Goal: Task Accomplishment & Management: Use online tool/utility

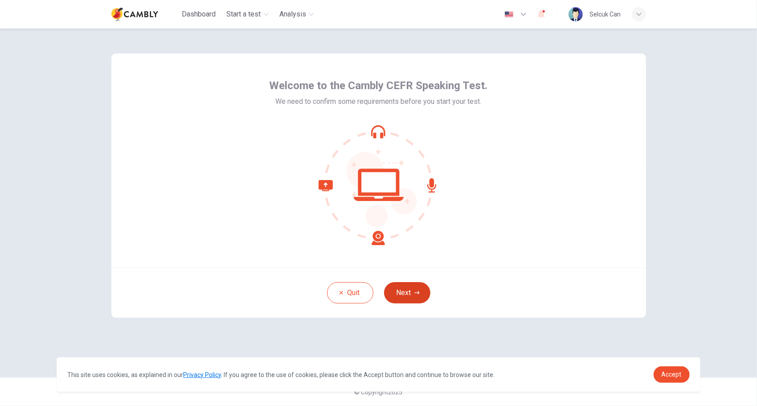
click at [411, 297] on button "Next" at bounding box center [407, 292] width 46 height 21
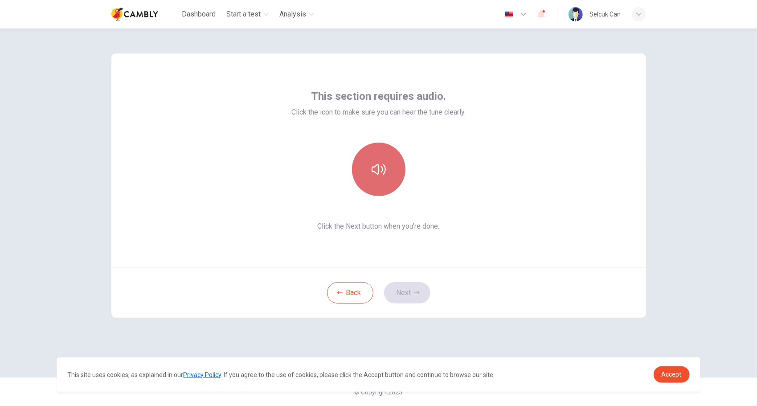
click at [395, 185] on button "button" at bounding box center [378, 168] width 53 height 53
click at [392, 183] on button "button" at bounding box center [378, 168] width 53 height 53
click at [375, 163] on icon "button" at bounding box center [378, 169] width 14 height 14
click at [377, 165] on icon "button" at bounding box center [378, 169] width 14 height 14
click at [380, 180] on button "button" at bounding box center [378, 168] width 53 height 53
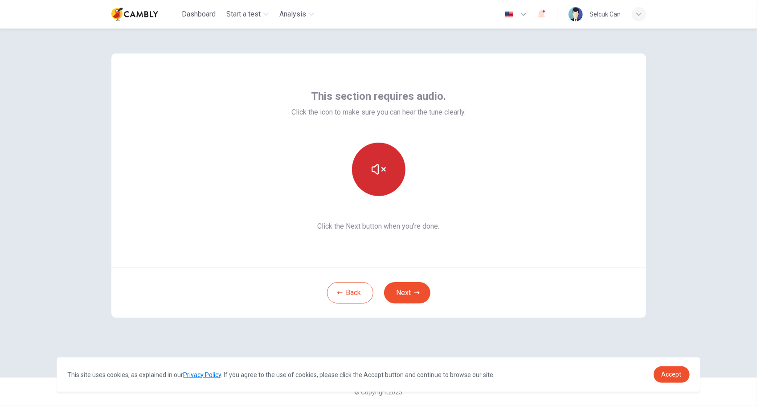
click at [403, 172] on button "button" at bounding box center [378, 168] width 53 height 53
click at [411, 297] on button "Next" at bounding box center [407, 292] width 46 height 21
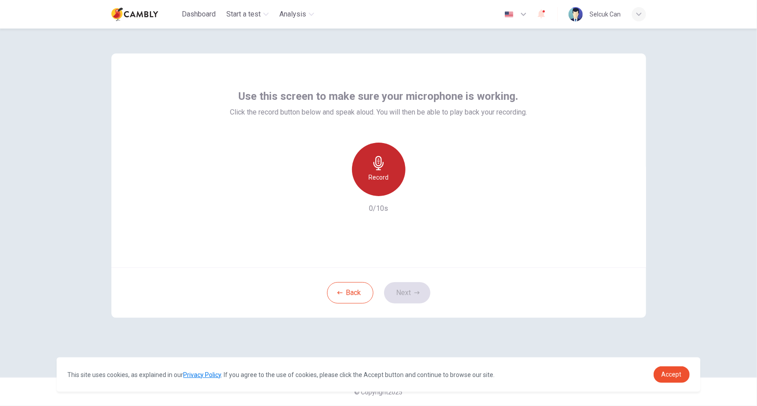
click at [383, 173] on h6 "Record" at bounding box center [378, 177] width 20 height 11
click at [391, 173] on div "Stop" at bounding box center [378, 168] width 53 height 53
click at [339, 195] on div "button" at bounding box center [337, 189] width 14 height 14
click at [378, 176] on h6 "Record" at bounding box center [378, 177] width 20 height 11
click at [414, 292] on button "Next" at bounding box center [407, 292] width 46 height 21
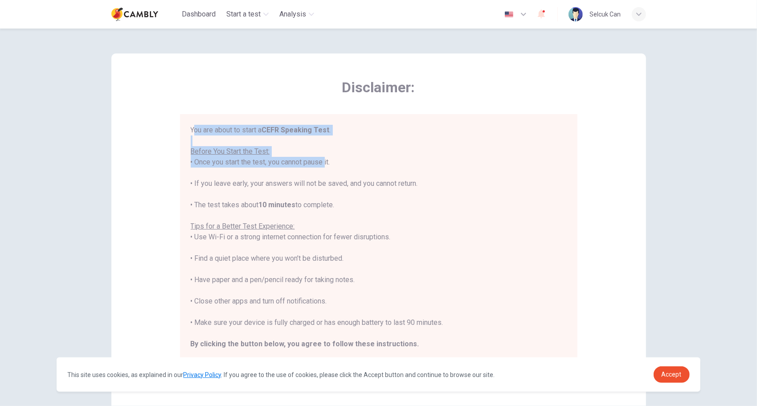
drag, startPoint x: 191, startPoint y: 128, endPoint x: 321, endPoint y: 166, distance: 134.6
click at [321, 166] on div "You are about to start a CEFR Speaking Test . Before You Start the Test: • Once…" at bounding box center [379, 248] width 376 height 246
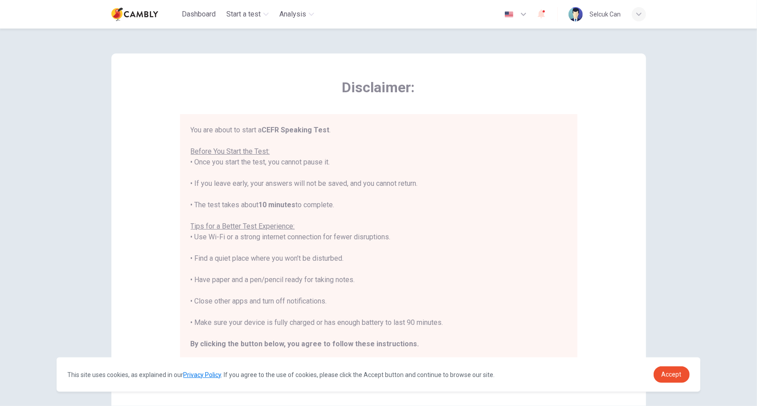
click at [480, 208] on div "You are about to start a CEFR Speaking Test . Before You Start the Test: • Once…" at bounding box center [379, 248] width 376 height 246
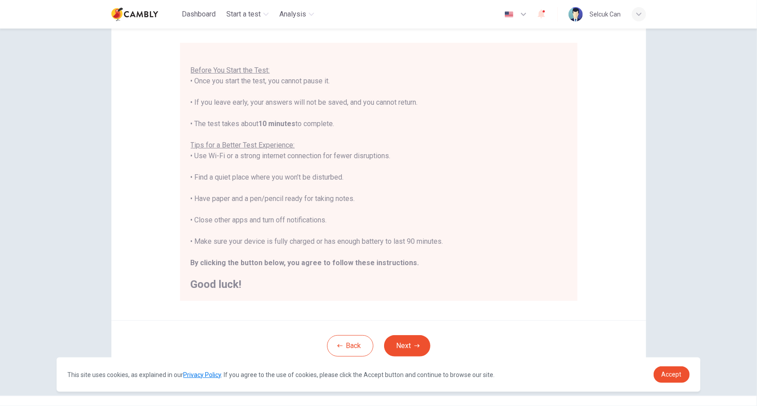
scroll to position [89, 0]
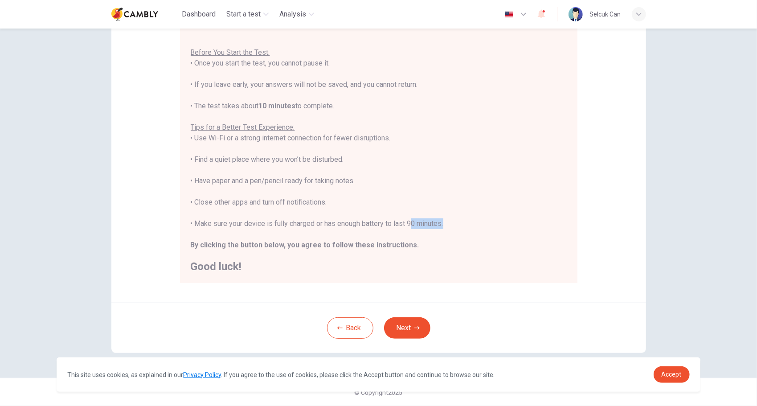
drag, startPoint x: 440, startPoint y: 223, endPoint x: 406, endPoint y: 222, distance: 33.9
click at [406, 222] on div "You are about to start a CEFR Speaking Test . Before You Start the Test: • Once…" at bounding box center [379, 149] width 376 height 246
drag, startPoint x: 406, startPoint y: 222, endPoint x: 481, endPoint y: 223, distance: 75.3
click at [481, 223] on div "You are about to start a CEFR Speaking Test . Before You Start the Test: • Once…" at bounding box center [379, 149] width 376 height 246
click at [402, 329] on button "Next" at bounding box center [407, 327] width 46 height 21
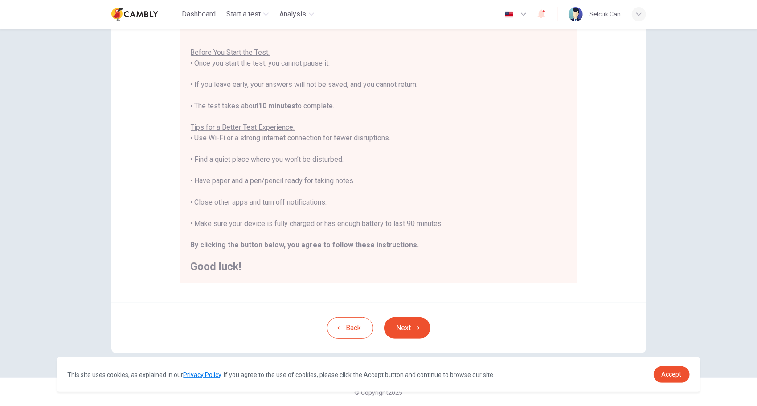
scroll to position [0, 0]
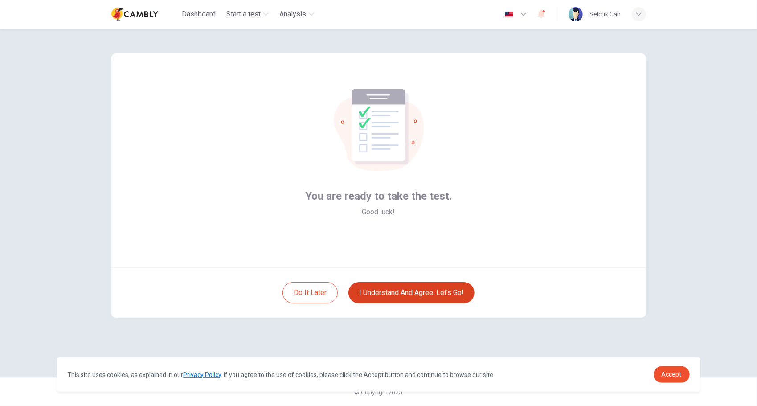
click at [431, 301] on button "I understand and agree. Let’s go!" at bounding box center [411, 292] width 126 height 21
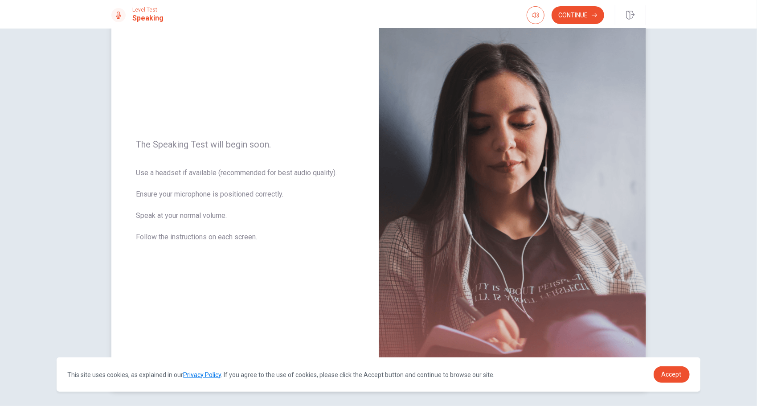
scroll to position [75, 0]
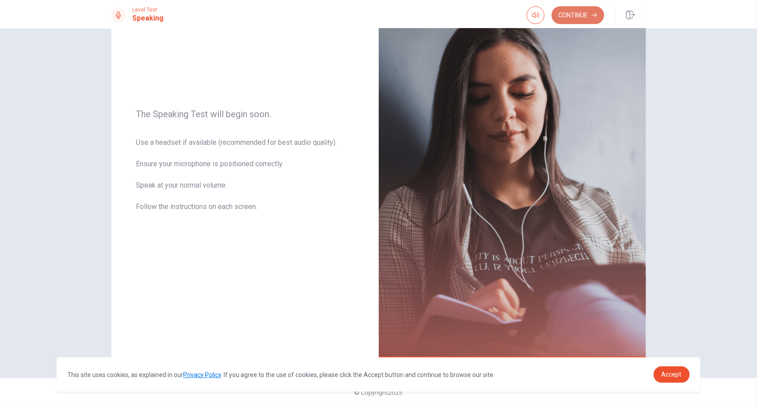
click at [594, 20] on button "Continue" at bounding box center [577, 15] width 53 height 18
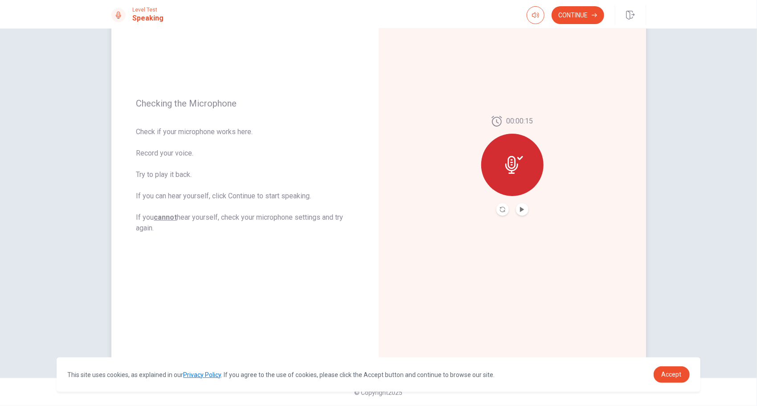
click at [505, 166] on icon at bounding box center [514, 165] width 18 height 18
click at [496, 210] on button "Record Again" at bounding box center [502, 209] width 12 height 12
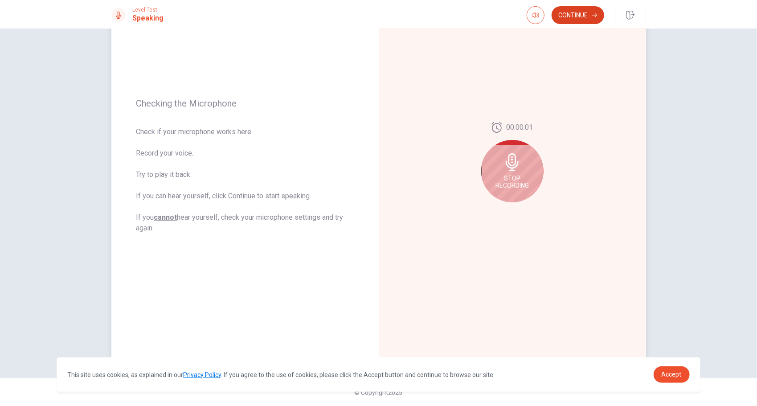
click at [575, 19] on button "Continue" at bounding box center [577, 15] width 53 height 18
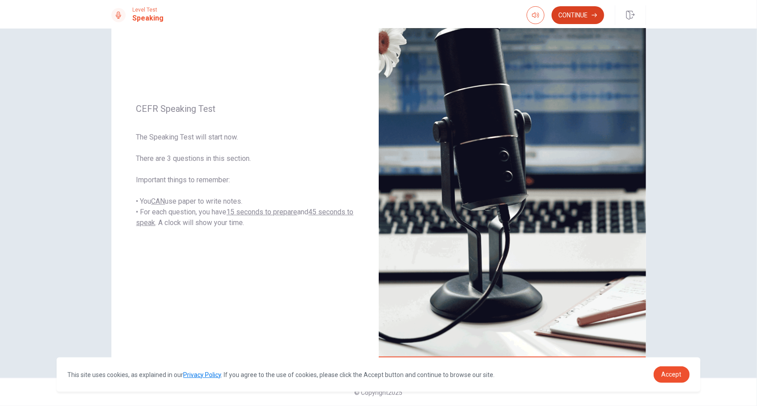
click at [582, 17] on button "Continue" at bounding box center [577, 15] width 53 height 18
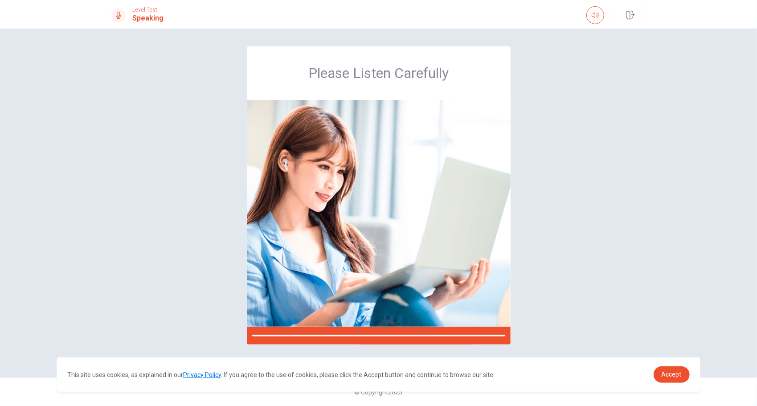
scroll to position [0, 0]
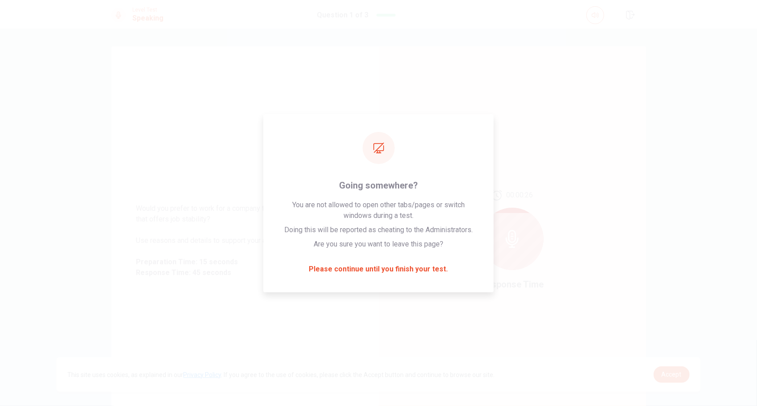
click at [683, 383] on div "This site uses cookies, as explained in our Privacy Policy . If you agree to th…" at bounding box center [378, 374] width 643 height 34
click at [669, 369] on link "Accept" at bounding box center [671, 374] width 36 height 16
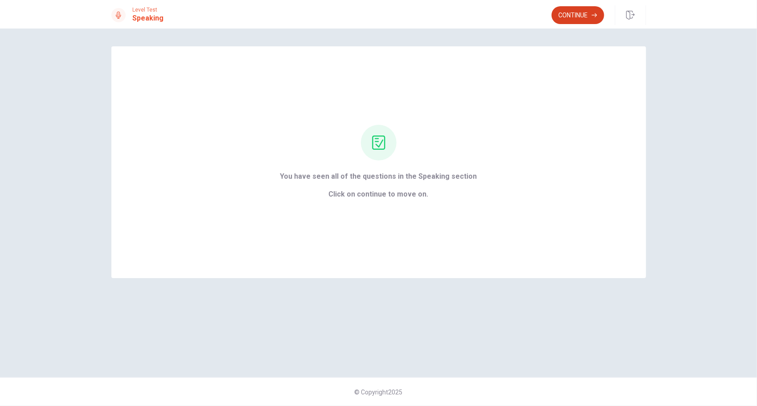
click at [569, 15] on button "Continue" at bounding box center [577, 15] width 53 height 18
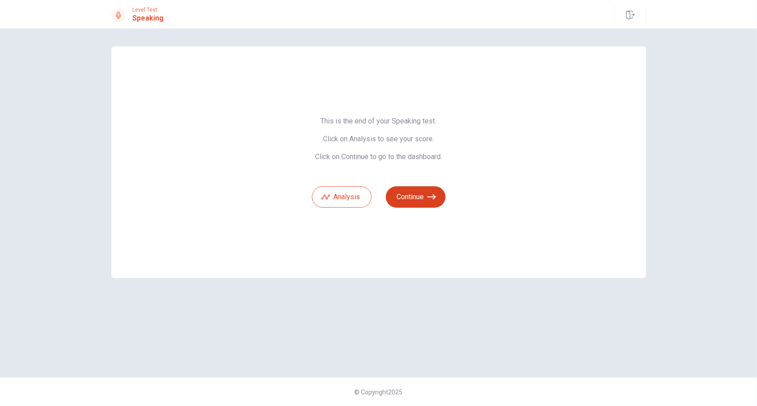
click at [430, 198] on icon "button" at bounding box center [431, 196] width 9 height 9
